Goal: Task Accomplishment & Management: Use online tool/utility

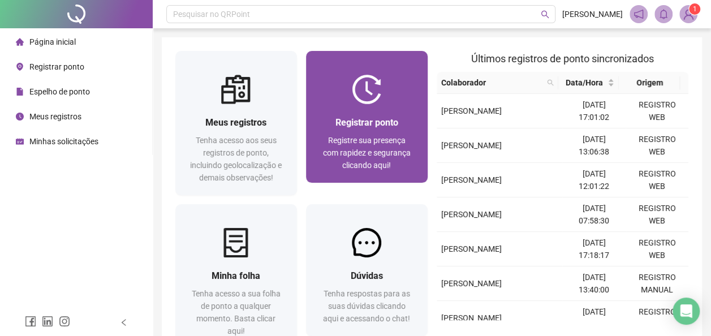
click at [394, 101] on div at bounding box center [367, 89] width 122 height 29
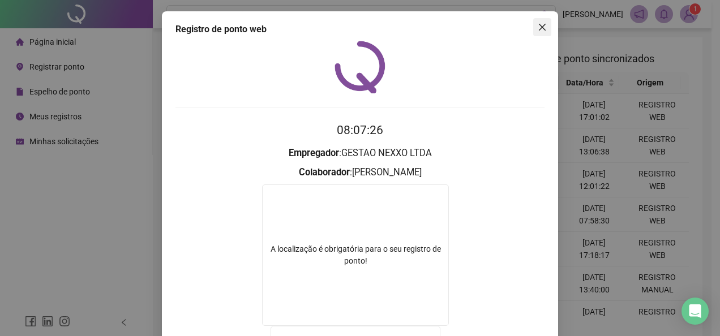
click at [540, 31] on icon "close" at bounding box center [541, 27] width 9 height 9
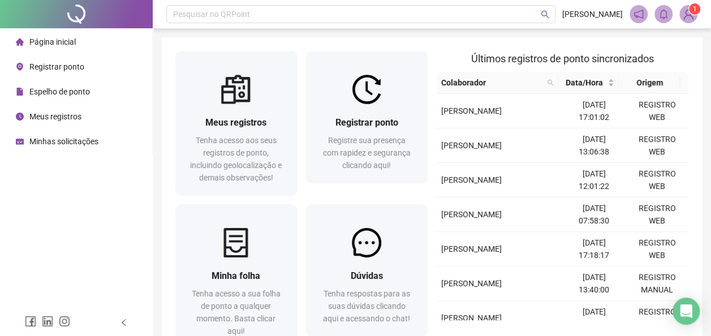
click at [683, 48] on div "Meus registros Tenha acesso aos seus registros de ponto, incluindo geolocalizaç…" at bounding box center [432, 201] width 540 height 329
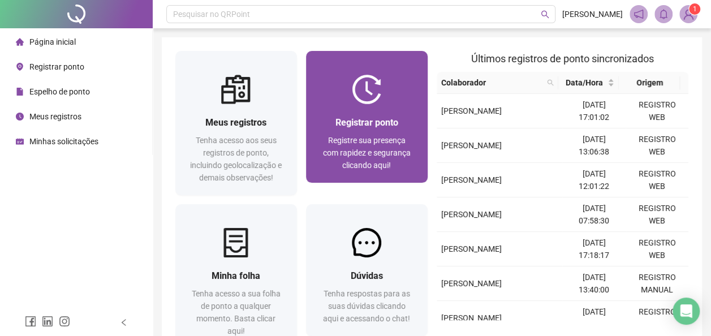
click at [374, 91] on img at bounding box center [366, 89] width 29 height 29
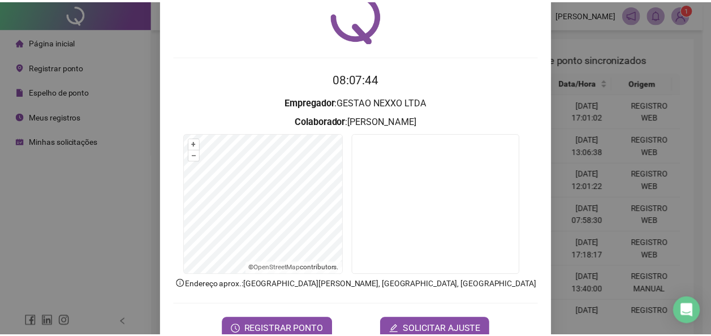
scroll to position [80, 0]
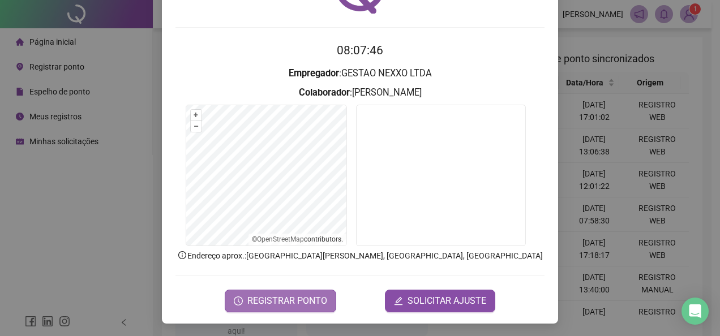
click at [294, 303] on span "REGISTRAR PONTO" at bounding box center [287, 301] width 80 height 14
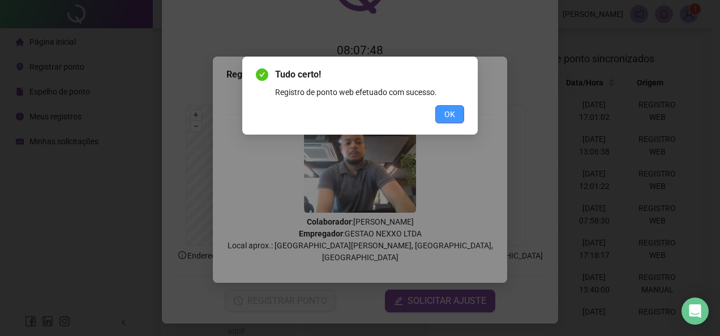
click at [456, 113] on button "OK" at bounding box center [449, 114] width 29 height 18
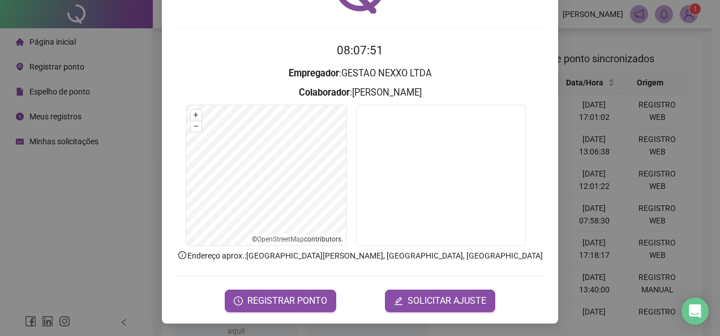
click at [606, 107] on div "Registro de ponto web 08:07:51 Empregador : GESTAO NEXXO LTDA Colaborador : [PE…" at bounding box center [360, 168] width 720 height 336
